Goal: Task Accomplishment & Management: Use online tool/utility

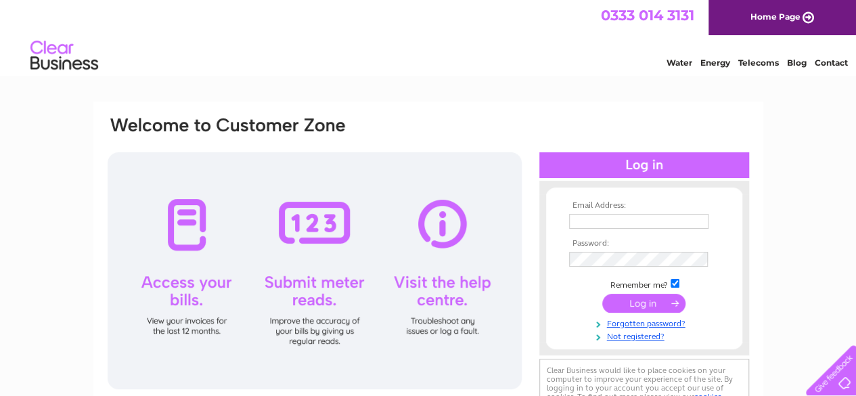
type input "kathryn.morgan20@googlemail.com"
click at [631, 302] on input "submit" at bounding box center [643, 303] width 83 height 19
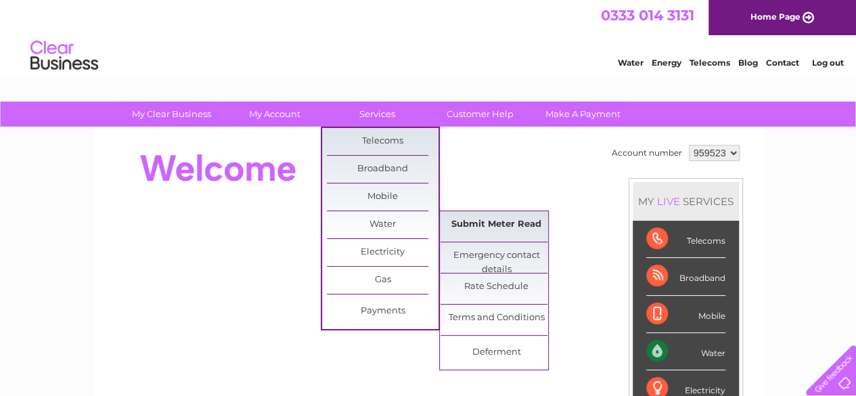
click at [450, 224] on link "Submit Meter Read" at bounding box center [496, 224] width 112 height 27
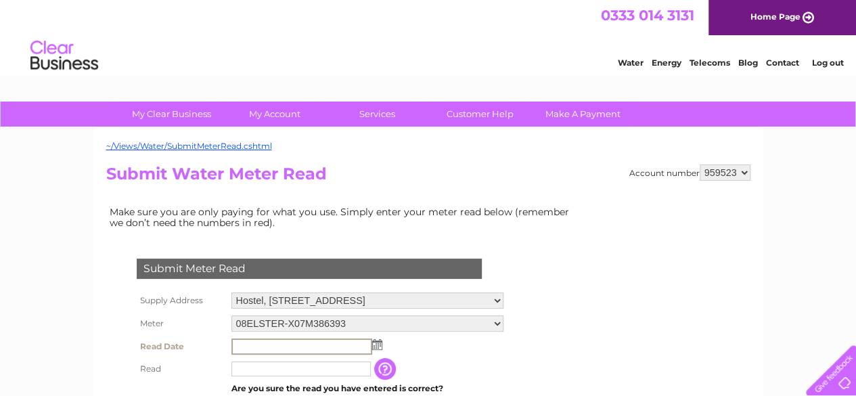
click at [312, 347] on input "text" at bounding box center [301, 346] width 141 height 16
click at [378, 346] on img at bounding box center [376, 343] width 10 height 11
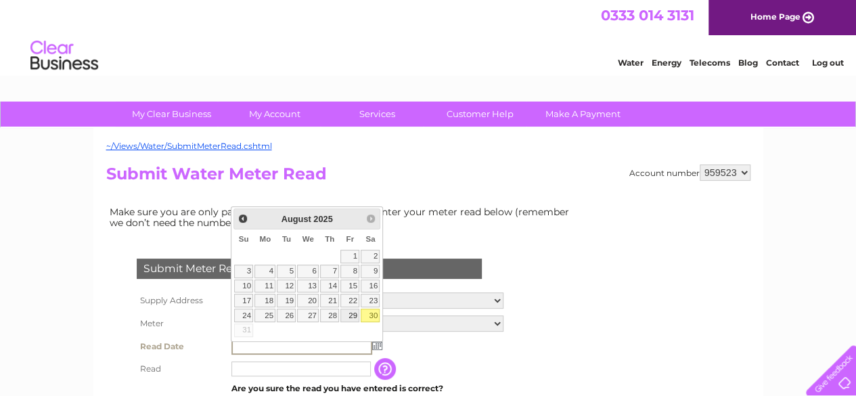
click at [354, 312] on link "29" at bounding box center [349, 315] width 19 height 14
type input "2025/08/29"
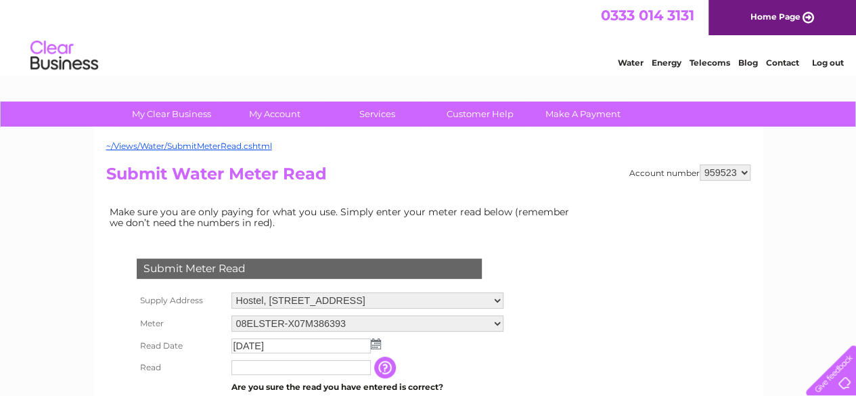
click at [280, 369] on input "text" at bounding box center [300, 367] width 139 height 15
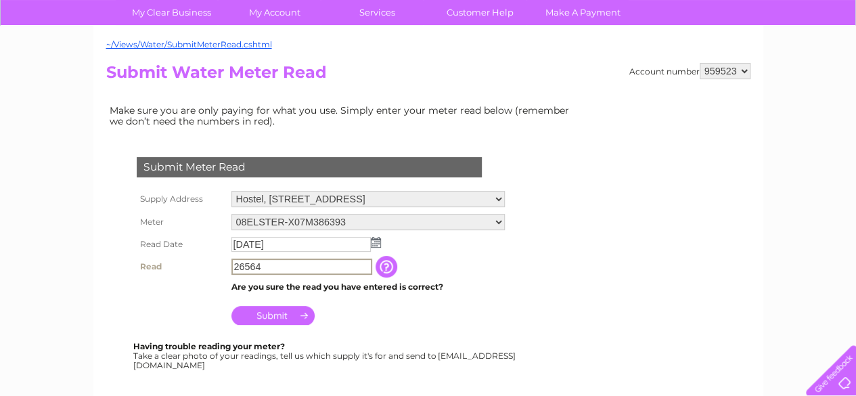
scroll to position [116, 0]
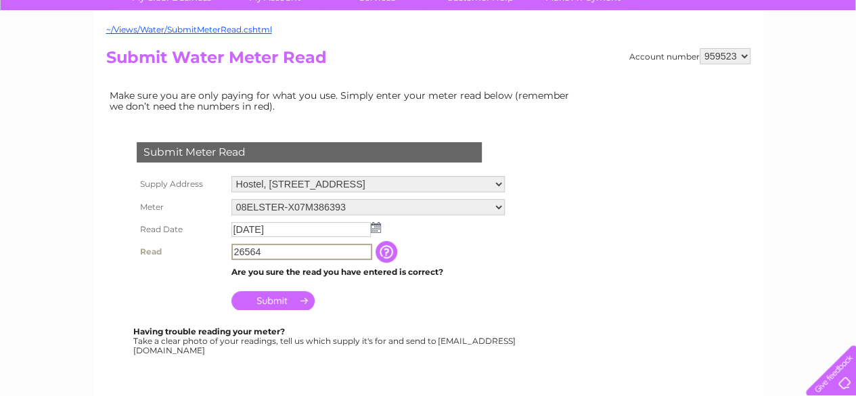
type input "26564"
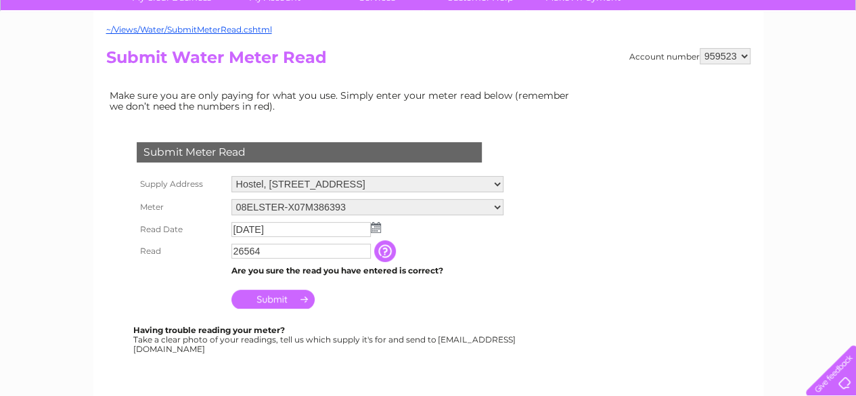
click at [295, 297] on input "Submit" at bounding box center [272, 298] width 83 height 19
